Goal: Find specific page/section: Find specific page/section

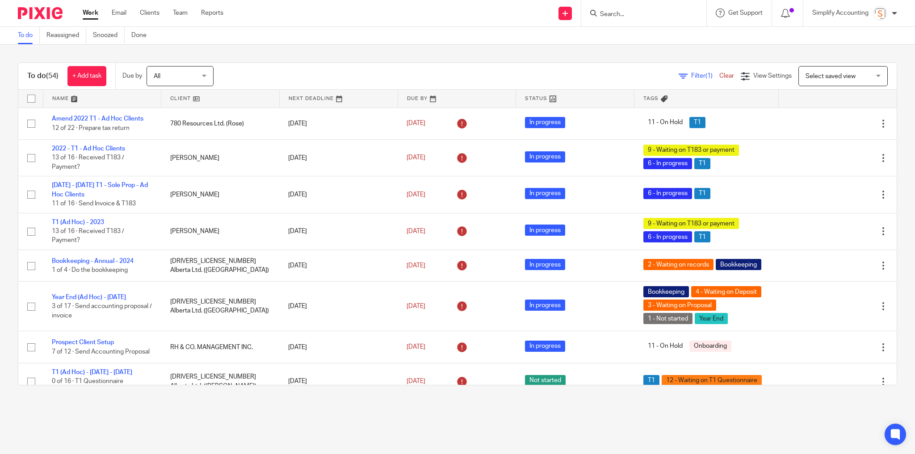
click at [620, 15] on input "Search" at bounding box center [639, 15] width 80 height 8
type input "pigeon"
click at [651, 42] on link at bounding box center [681, 38] width 168 height 21
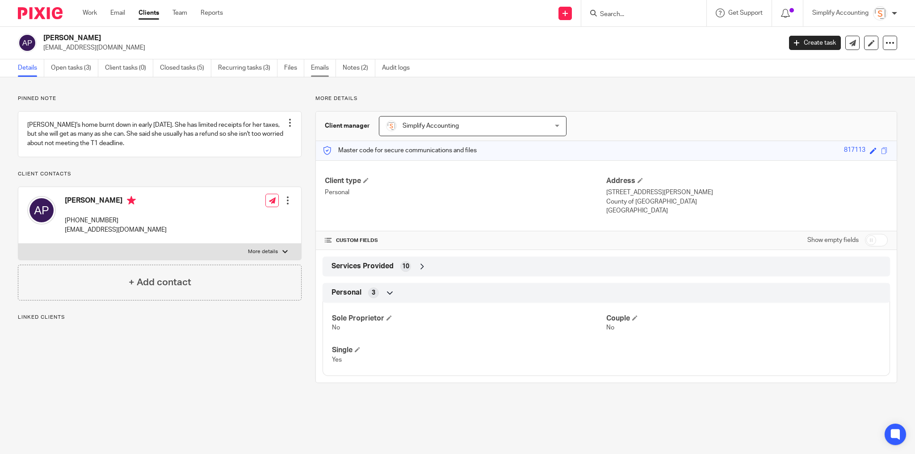
click at [318, 65] on link "Emails" at bounding box center [323, 67] width 25 height 17
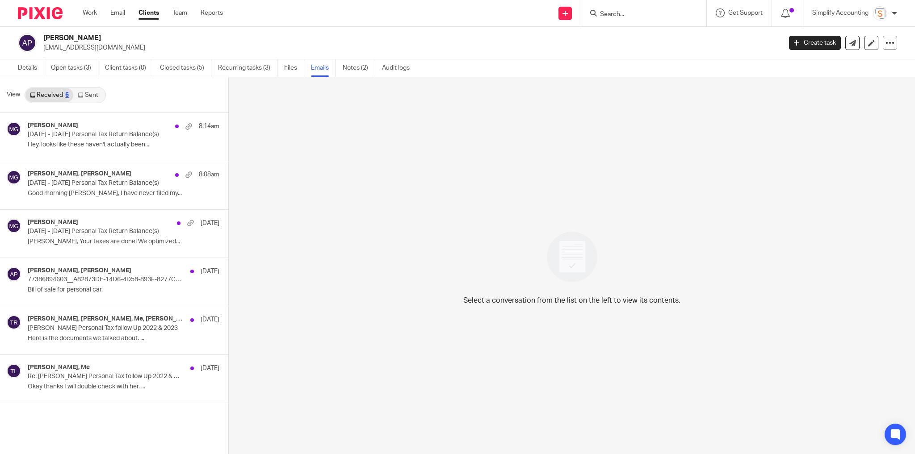
click at [94, 96] on link "Sent" at bounding box center [88, 95] width 31 height 14
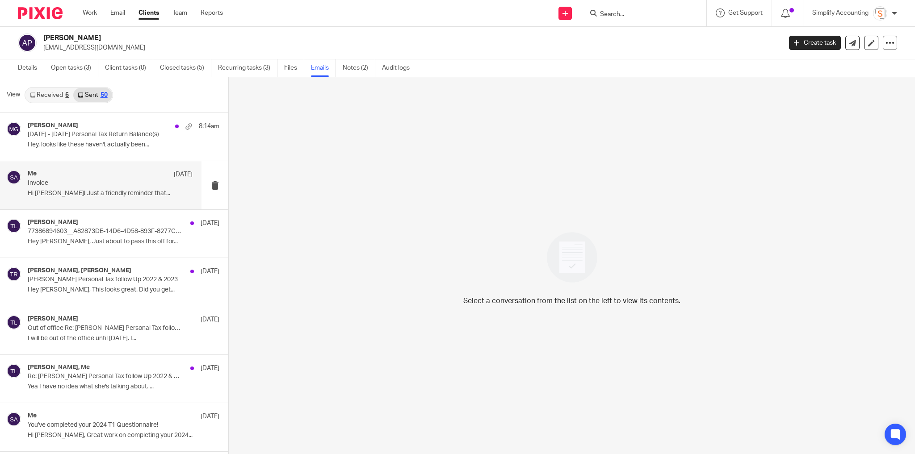
click at [79, 200] on div "Me Aug 6 Invoice Hi Amanda! Just a friendly reminder that..." at bounding box center [100, 185] width 201 height 48
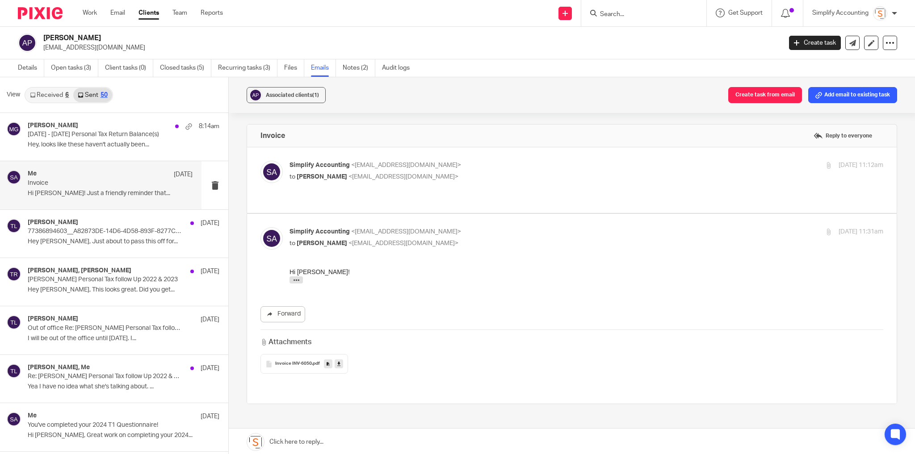
drag, startPoint x: 297, startPoint y: 282, endPoint x: 315, endPoint y: 280, distance: 18.8
click at [297, 281] on icon "button" at bounding box center [296, 280] width 7 height 7
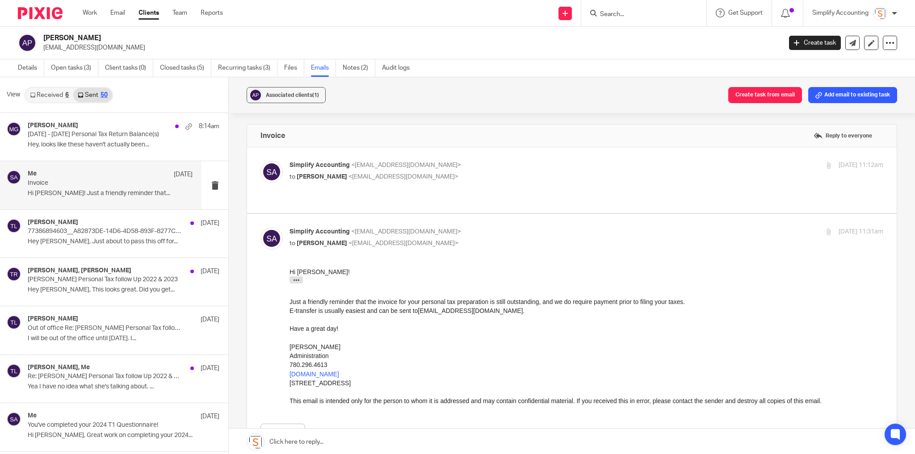
click at [473, 163] on p "Simplify Accounting <info@simplifyaccounting.ca>" at bounding box center [487, 165] width 396 height 9
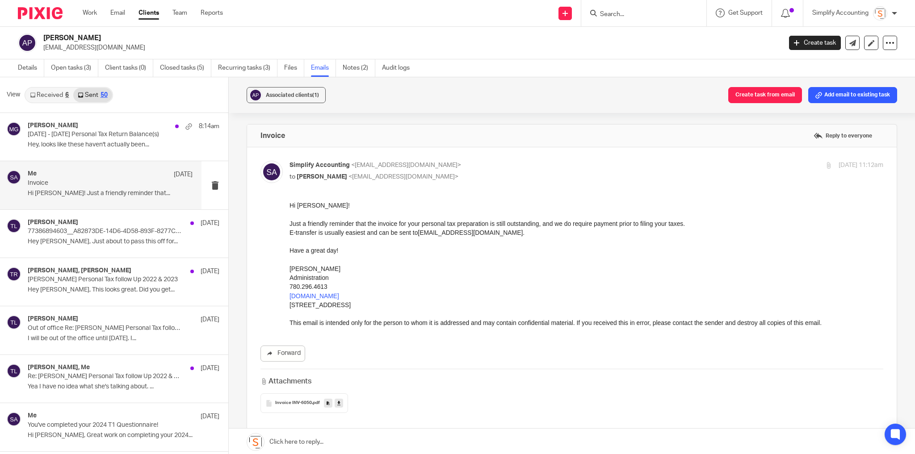
click at [473, 162] on p "Simplify Accounting <info@simplifyaccounting.ca>" at bounding box center [487, 165] width 396 height 9
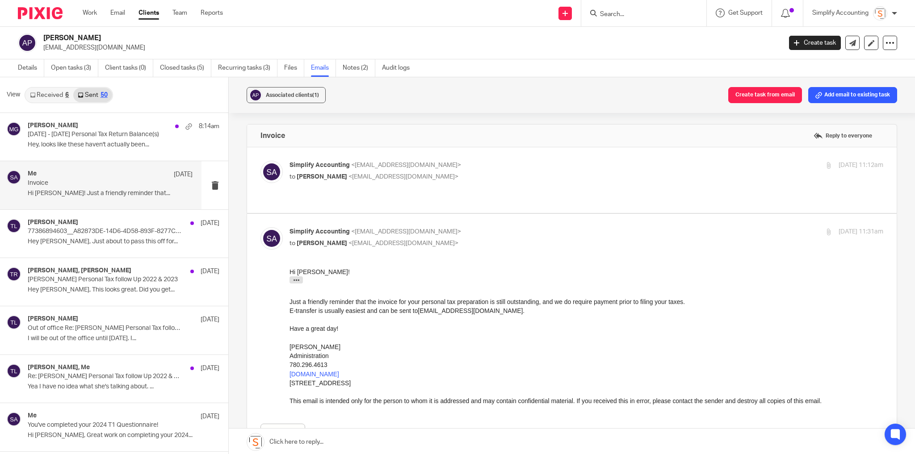
click at [531, 161] on p "Simplify Accounting <info@simplifyaccounting.ca>" at bounding box center [487, 165] width 396 height 9
checkbox input "true"
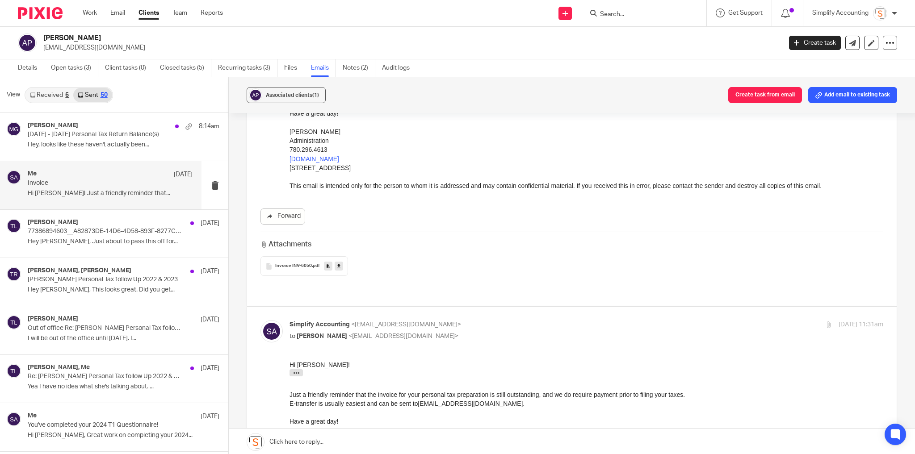
scroll to position [143, 0]
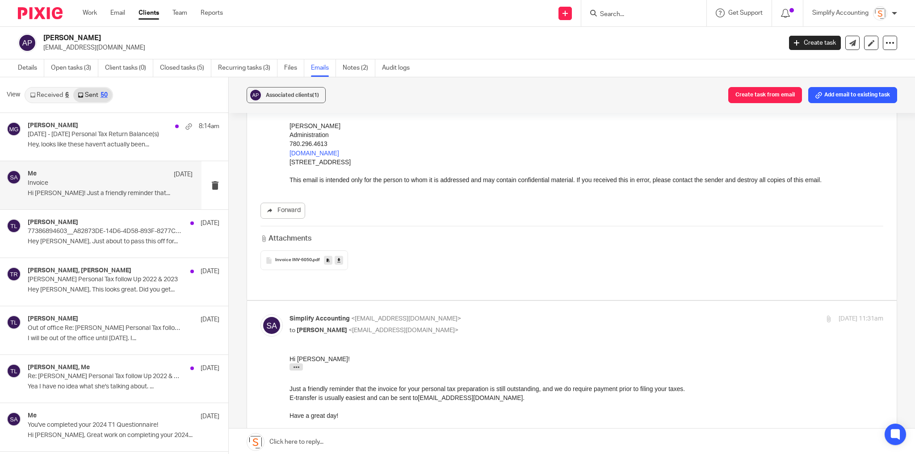
click at [297, 256] on div "Invoice INV-6050 .pdf" at bounding box center [304, 261] width 88 height 20
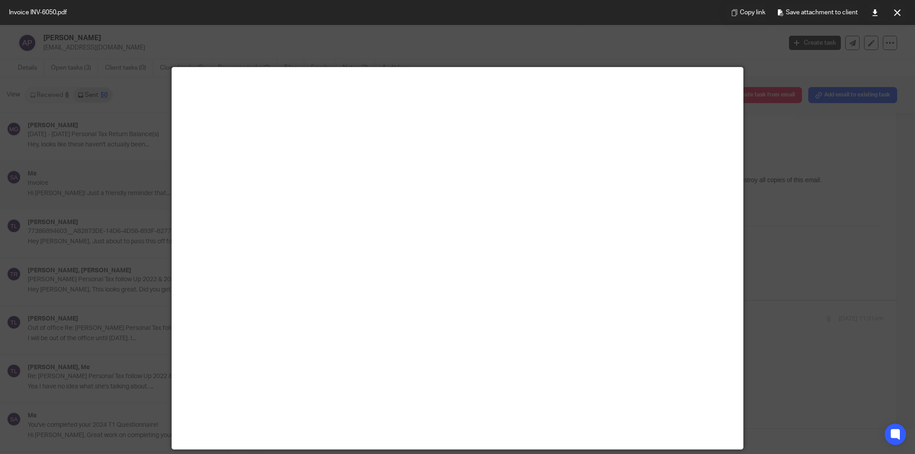
click at [902, 14] on button at bounding box center [897, 13] width 18 height 18
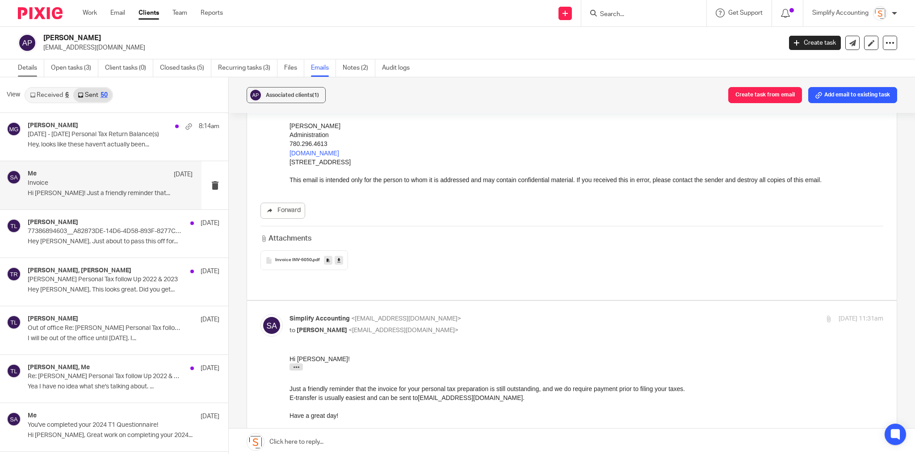
click at [19, 71] on link "Details" at bounding box center [31, 67] width 26 height 17
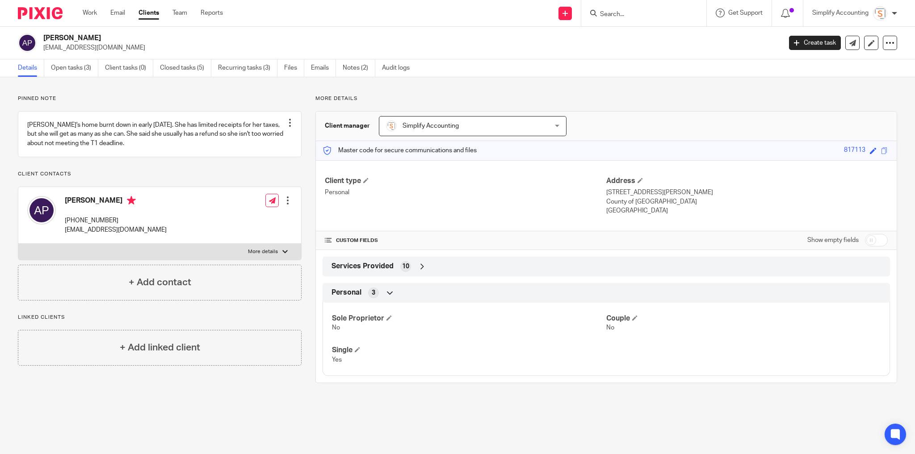
click at [627, 13] on input "Search" at bounding box center [639, 15] width 80 height 8
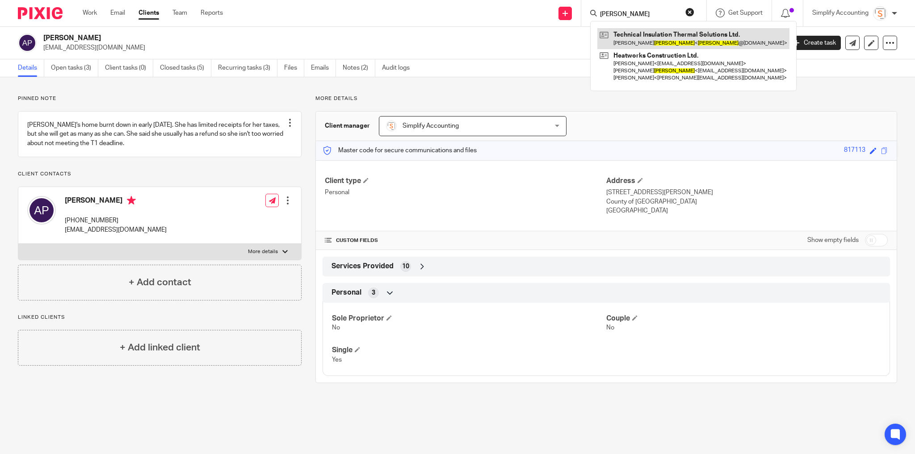
type input "demuth"
click at [641, 40] on link at bounding box center [693, 38] width 192 height 21
